Goal: Navigation & Orientation: Find specific page/section

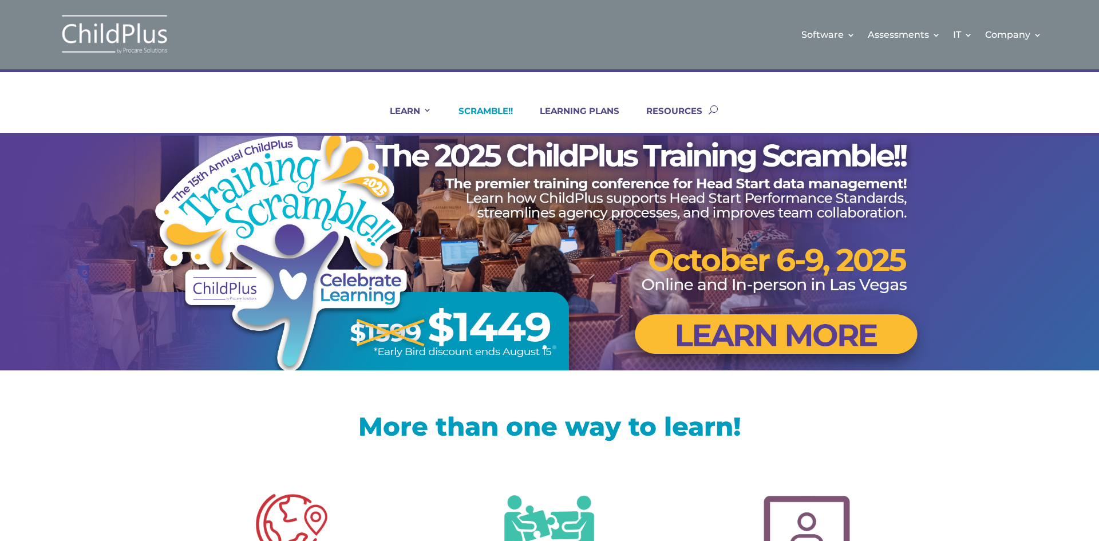
click at [495, 121] on link "SCRAMBLE!!" at bounding box center [478, 118] width 69 height 27
click at [502, 108] on link "SCRAMBLE!!" at bounding box center [478, 118] width 69 height 27
click at [1075, 257] on link "Next" at bounding box center [1072, 252] width 27 height 27
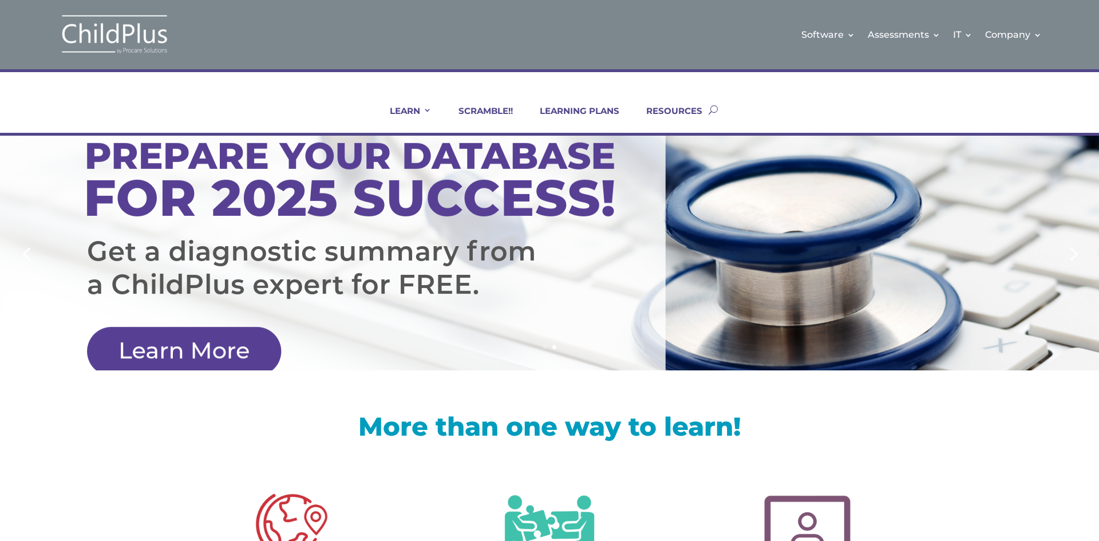
click at [1075, 257] on link "Next" at bounding box center [1072, 252] width 27 height 27
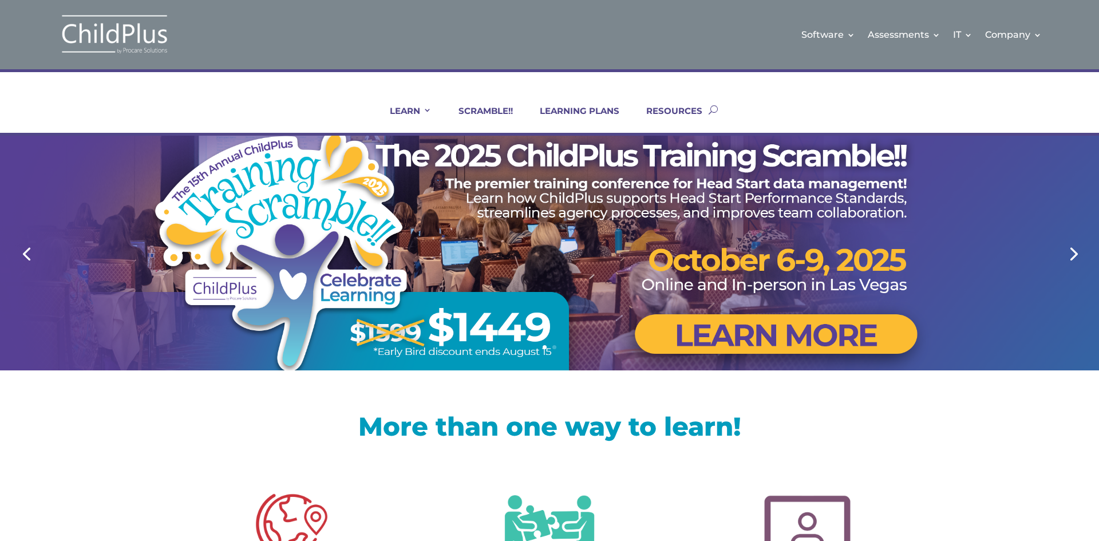
click at [555, 346] on link "2" at bounding box center [554, 347] width 4 height 4
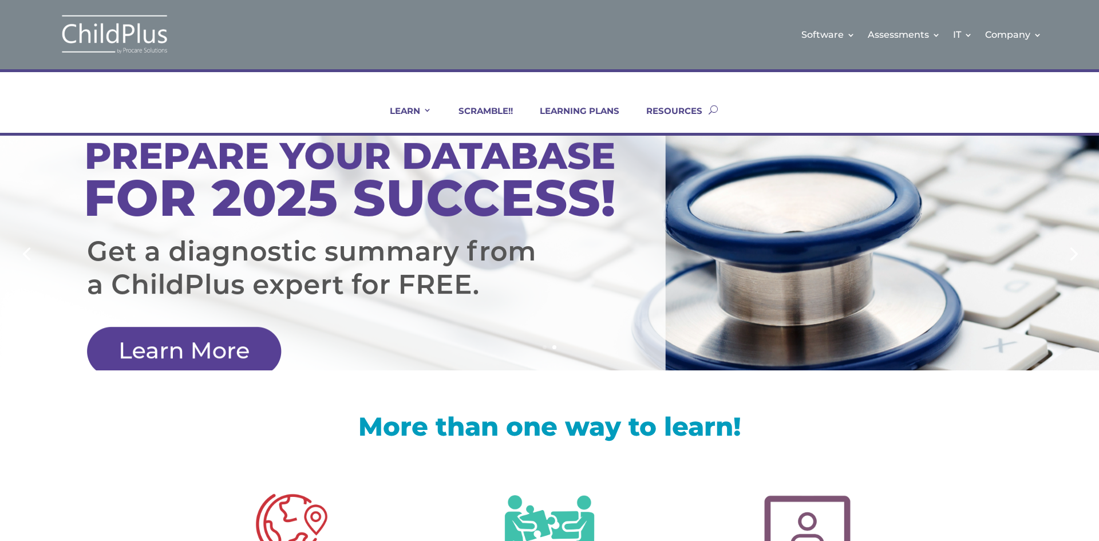
click at [1073, 252] on link "Next" at bounding box center [1072, 252] width 27 height 27
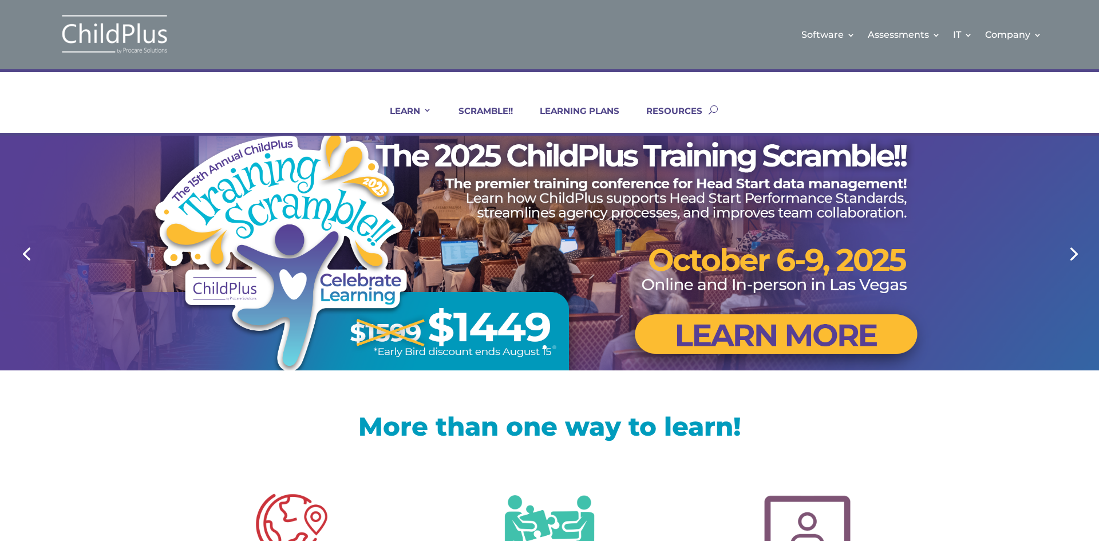
drag, startPoint x: 1060, startPoint y: 261, endPoint x: 1043, endPoint y: 259, distance: 17.3
click at [1059, 260] on link "Next" at bounding box center [1072, 252] width 27 height 27
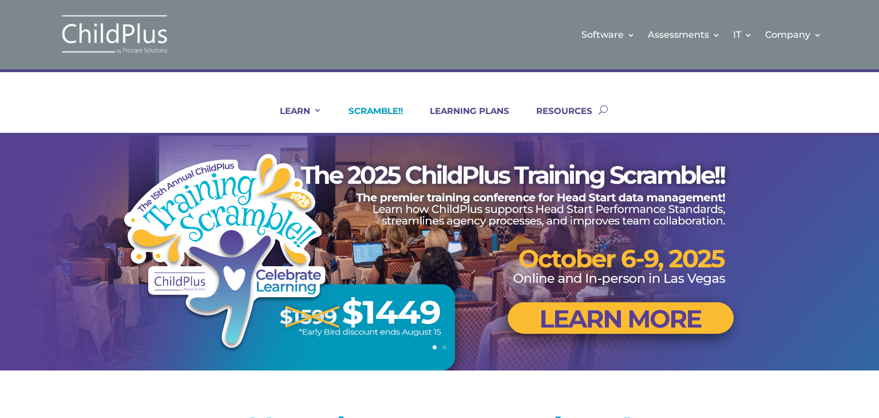
click at [379, 113] on link "SCRAMBLE!!" at bounding box center [368, 118] width 69 height 27
